Goal: Book appointment/travel/reservation

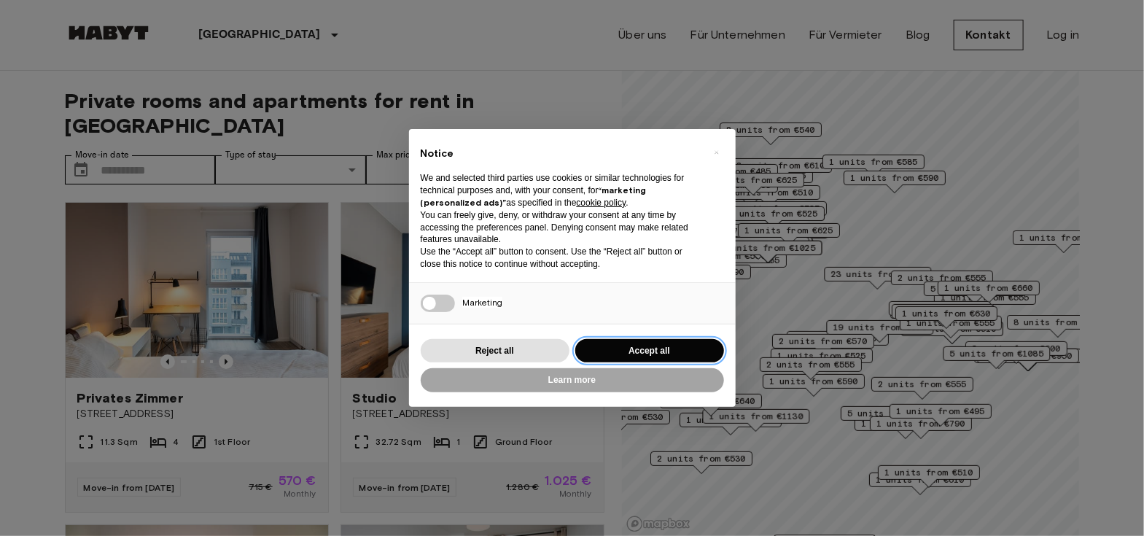
click at [634, 353] on button "Accept all" at bounding box center [649, 351] width 149 height 24
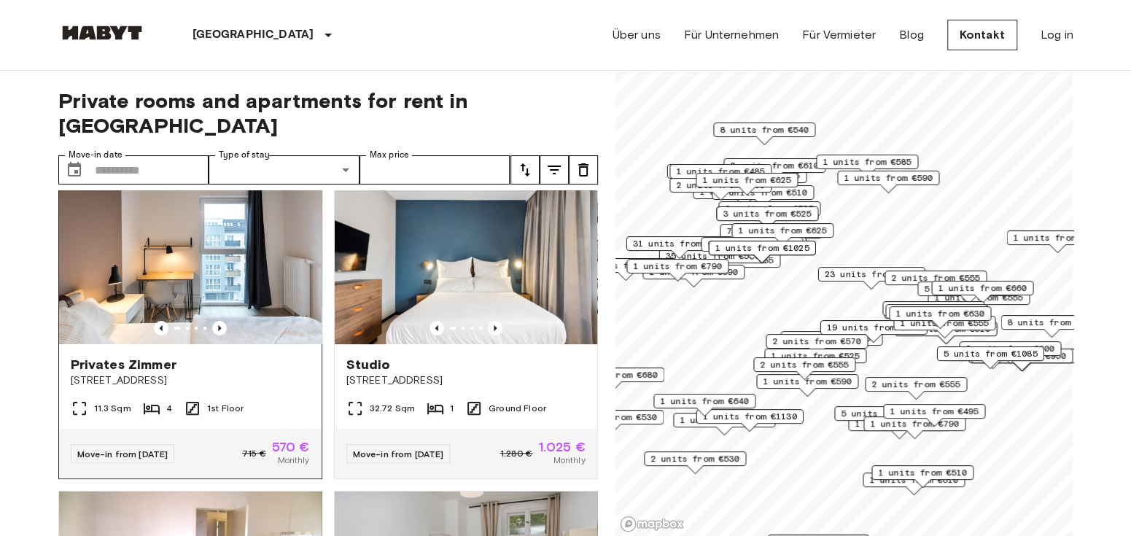
scroll to position [29, 0]
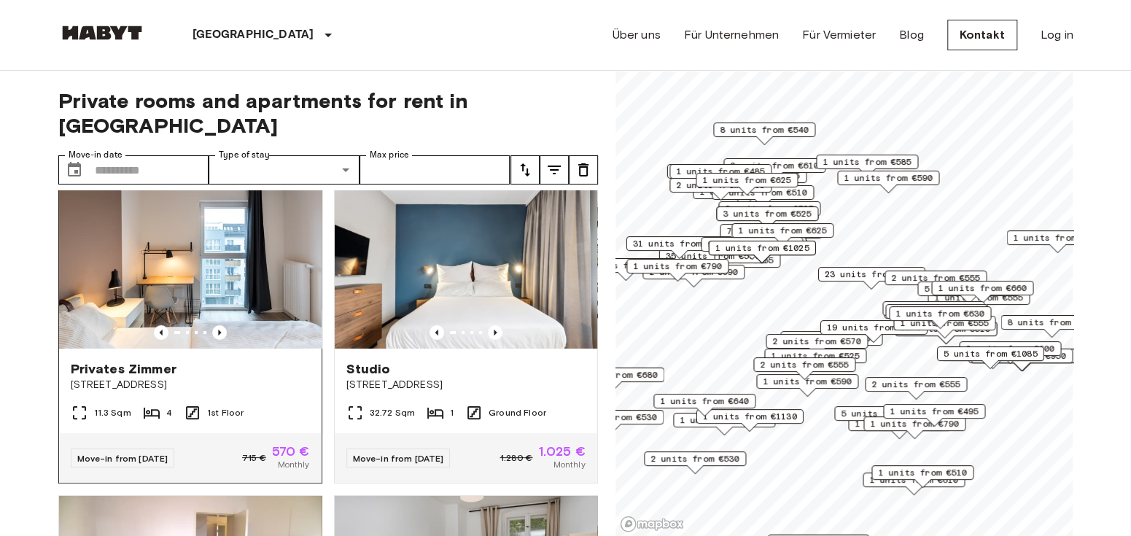
click at [117, 262] on img at bounding box center [190, 261] width 263 height 175
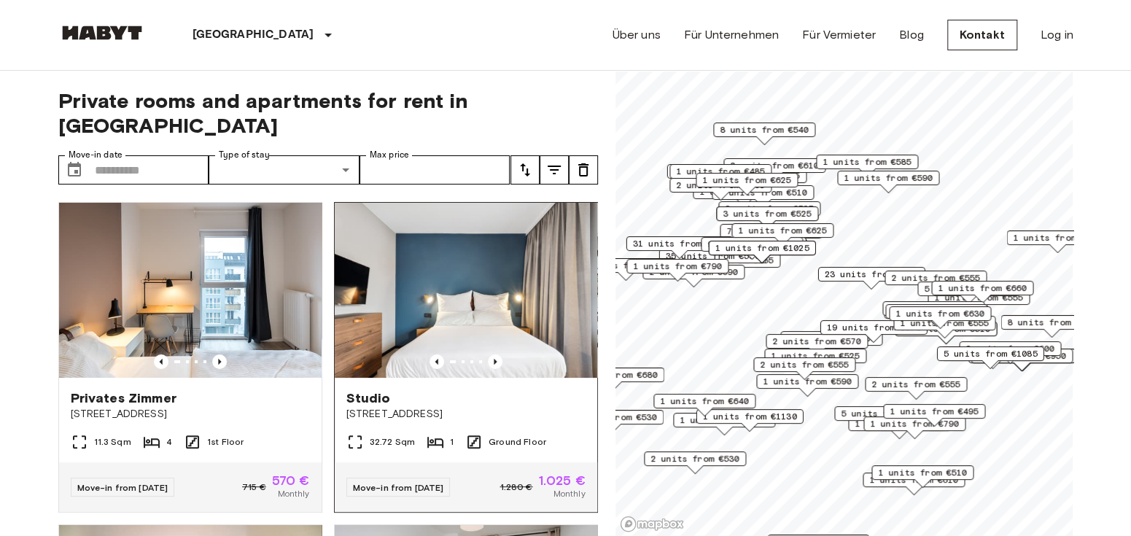
scroll to position [1, 0]
click at [488, 354] on icon "Previous image" at bounding box center [495, 361] width 15 height 15
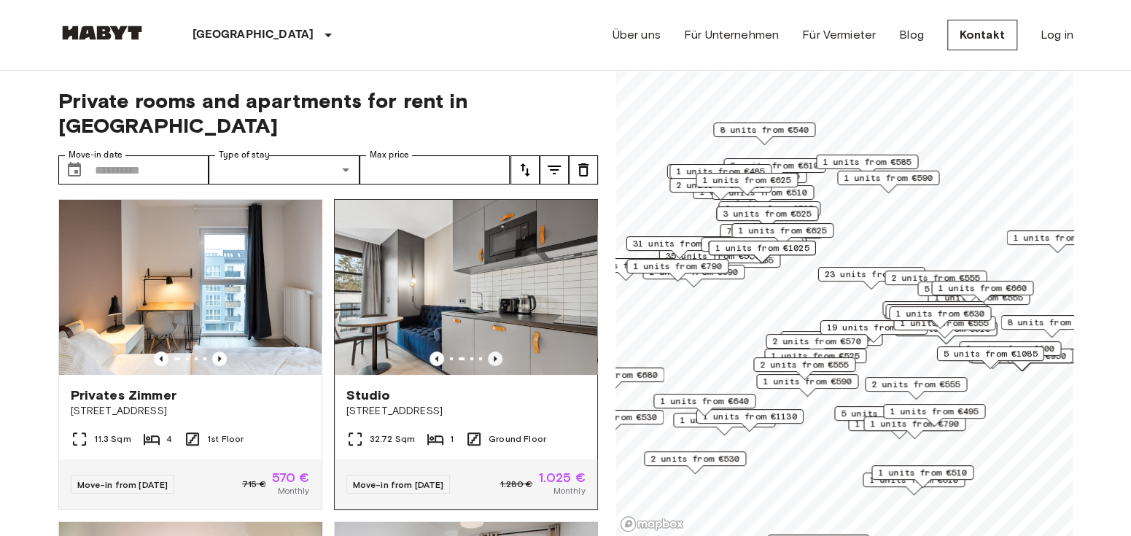
scroll to position [0, 0]
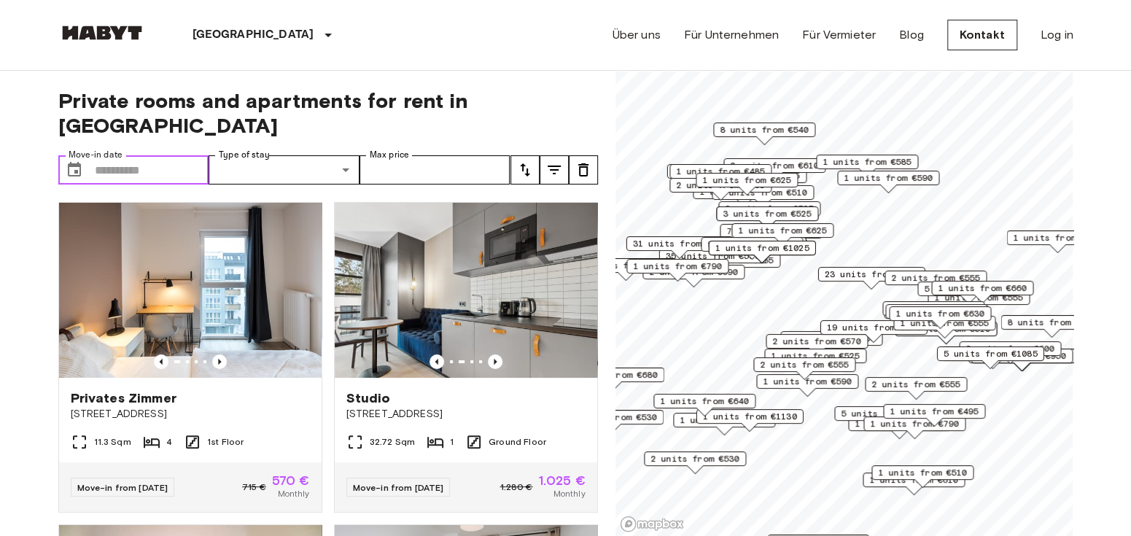
click at [141, 155] on input "Move-in date" at bounding box center [152, 169] width 114 height 29
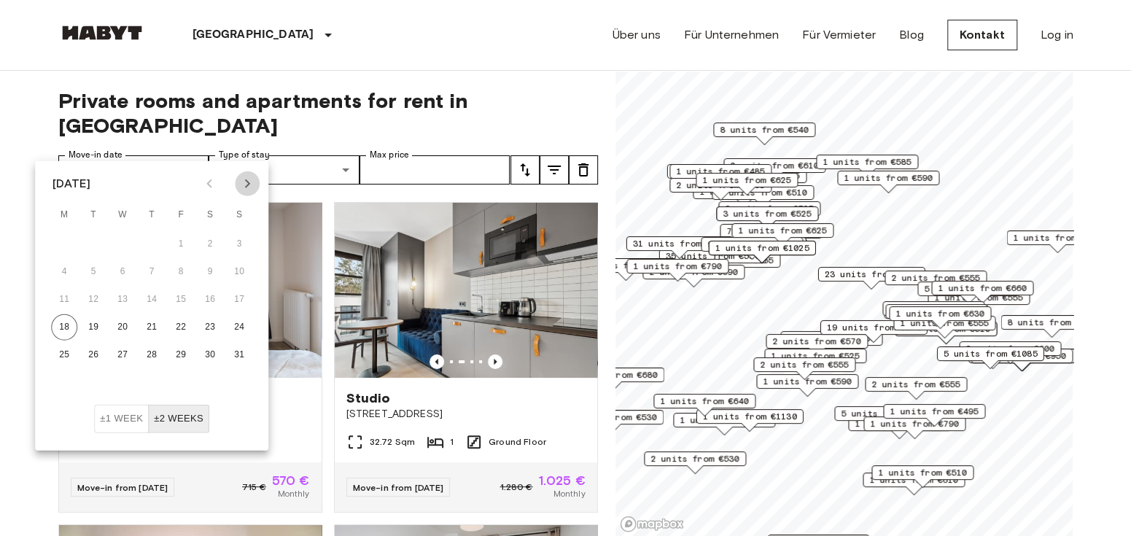
click at [254, 183] on icon "Next month" at bounding box center [247, 184] width 18 height 18
click at [245, 187] on icon "Next month" at bounding box center [247, 183] width 5 height 9
click at [130, 240] on button "1" at bounding box center [122, 244] width 26 height 26
type input "**********"
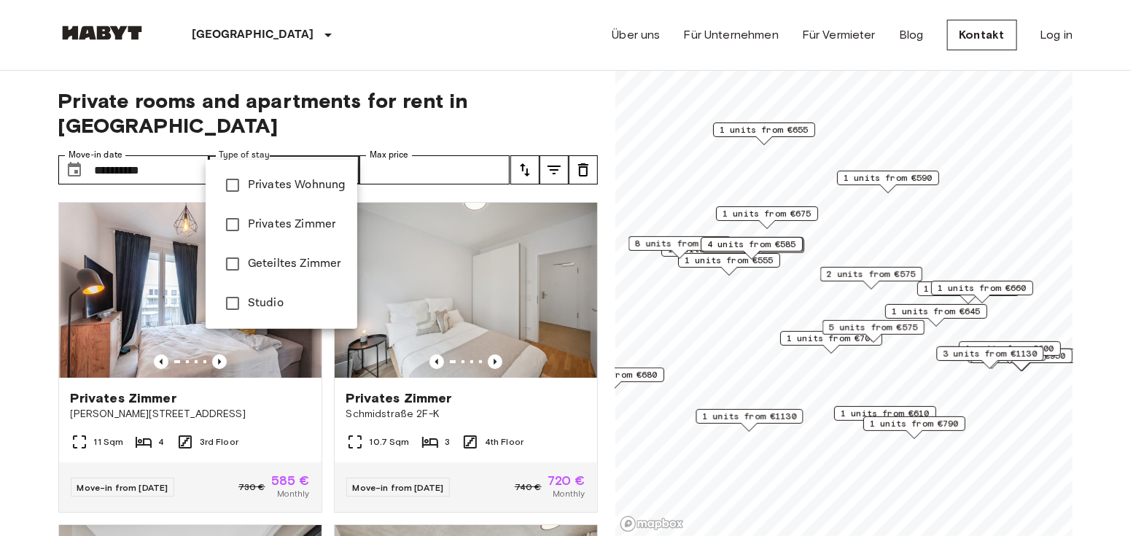
type input "**********"
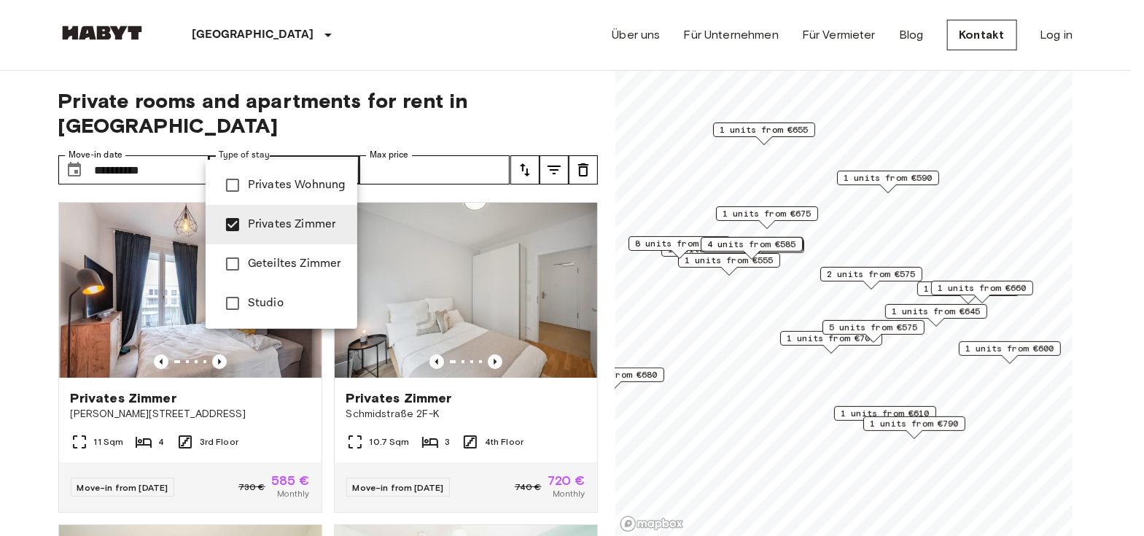
click at [396, 141] on div at bounding box center [572, 268] width 1144 height 536
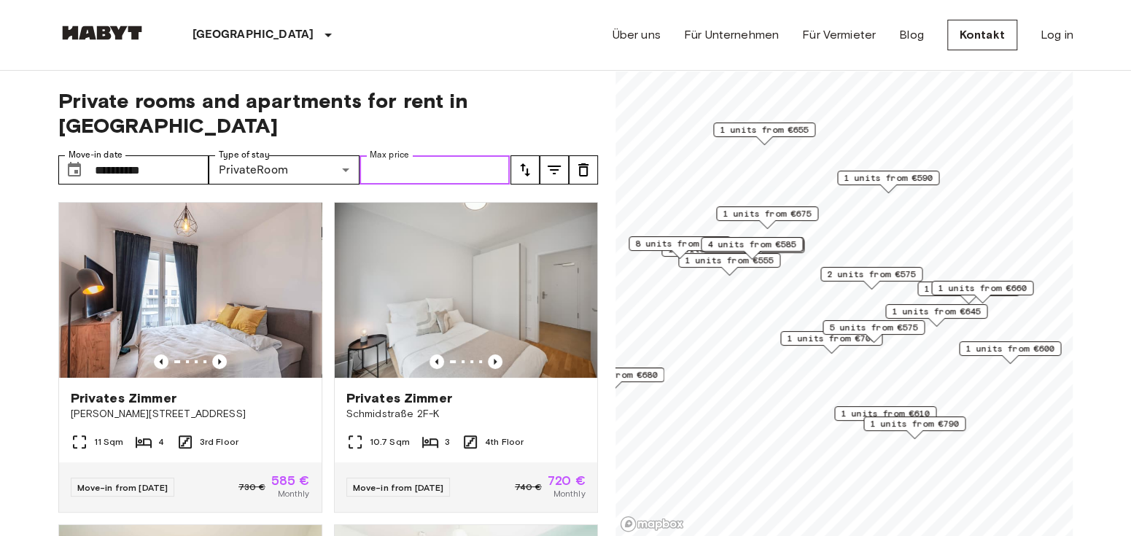
click at [396, 155] on input "Max price" at bounding box center [434, 169] width 151 height 29
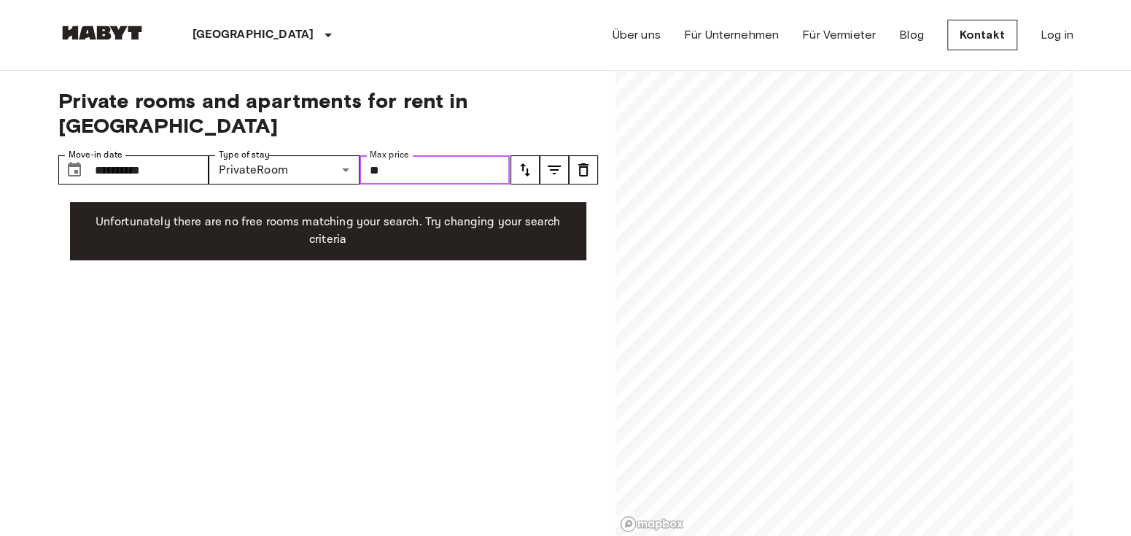
type input "*"
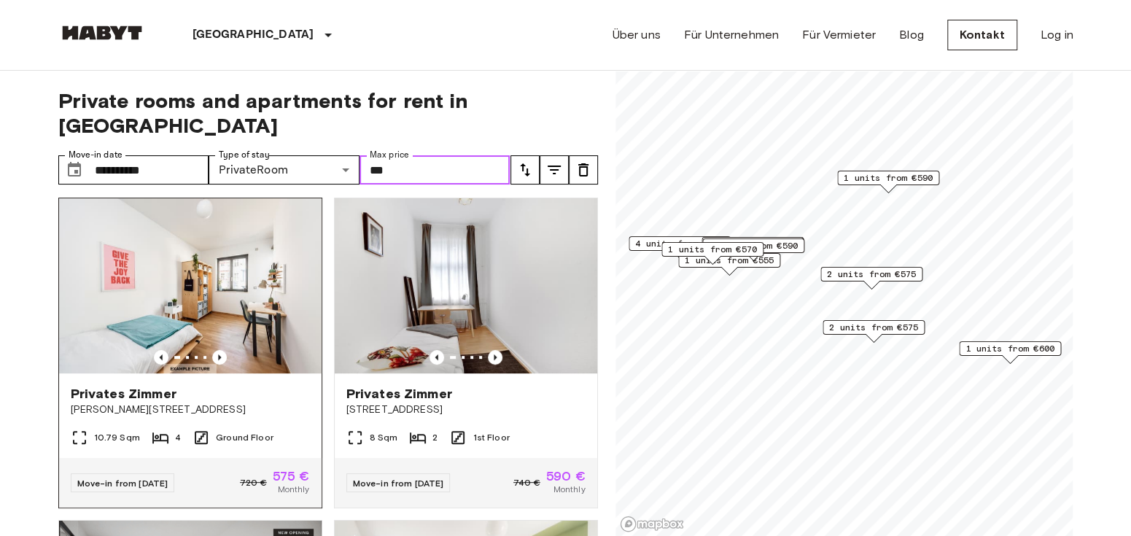
scroll to position [303, 0]
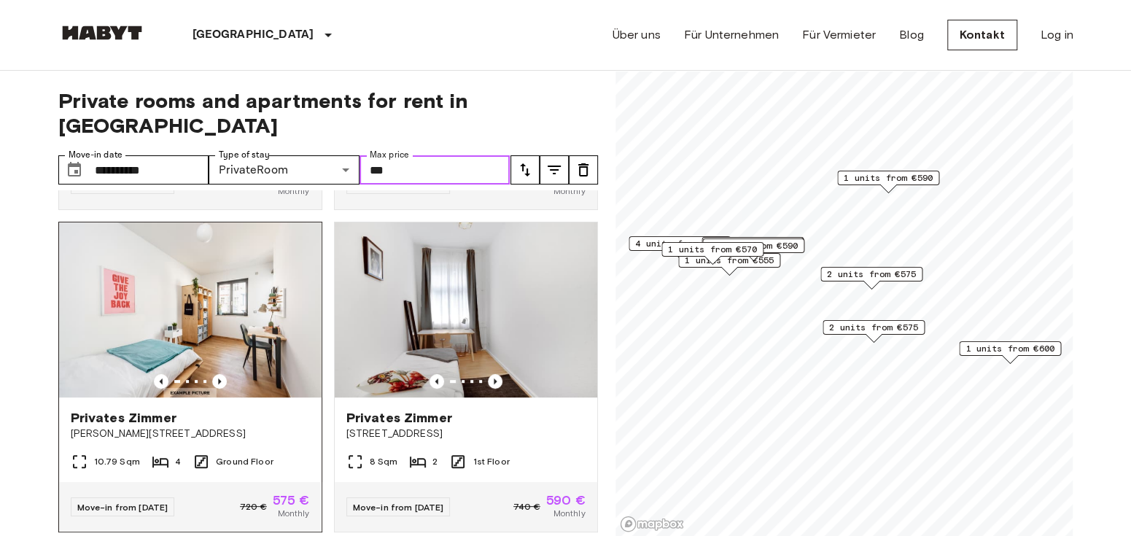
click at [231, 370] on img at bounding box center [190, 309] width 263 height 175
type input "***"
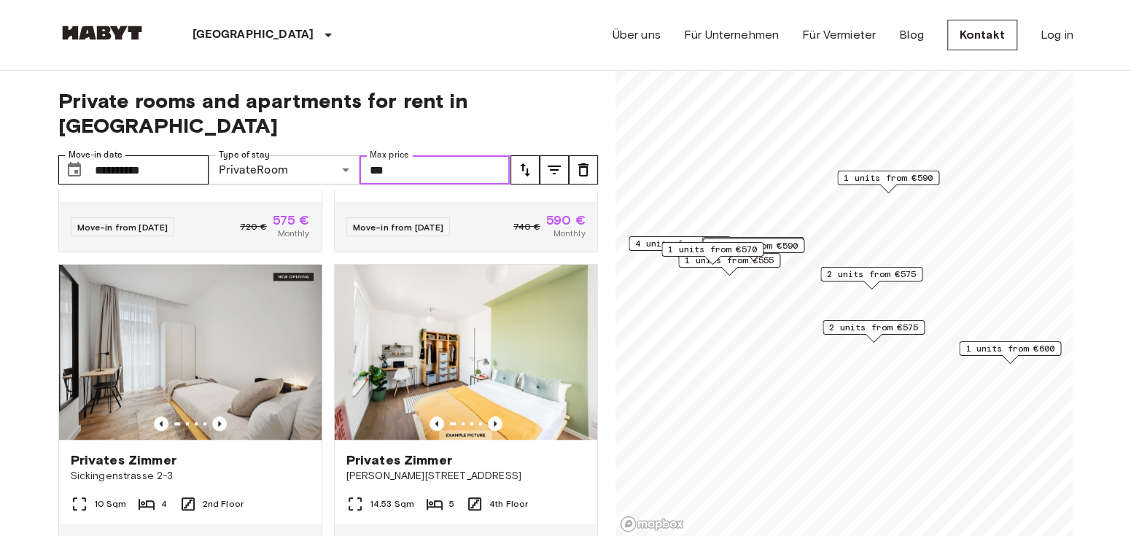
scroll to position [585, 0]
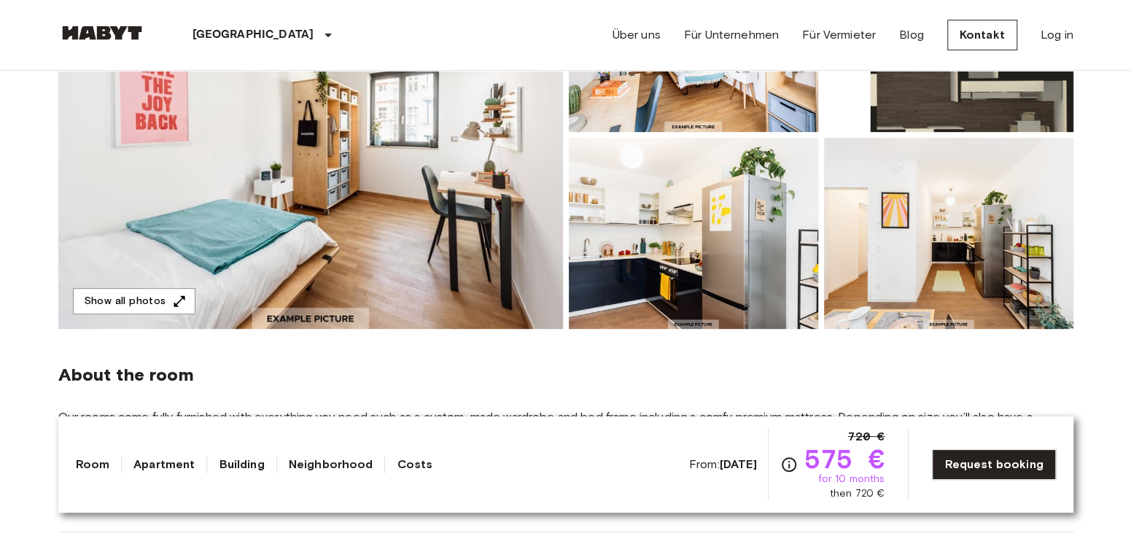
scroll to position [266, 0]
